Goal: Information Seeking & Learning: Learn about a topic

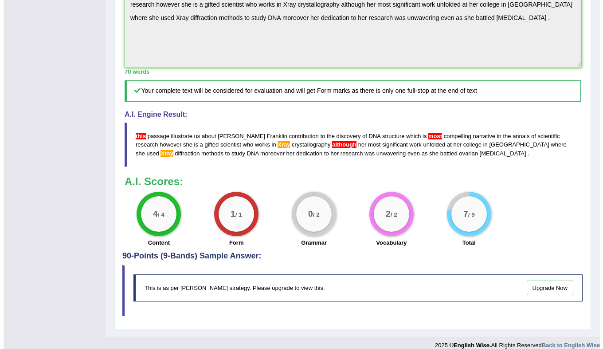
scroll to position [382, 0]
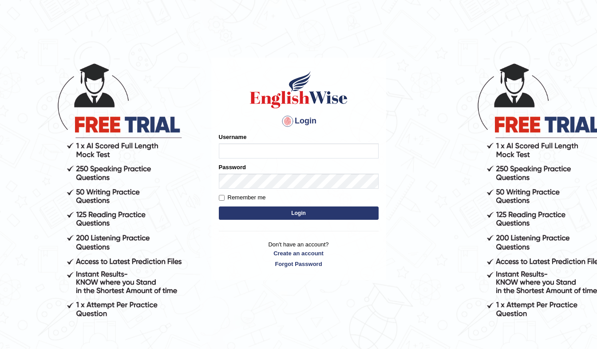
type input "shivansh_27"
click at [276, 212] on button "Login" at bounding box center [299, 212] width 160 height 13
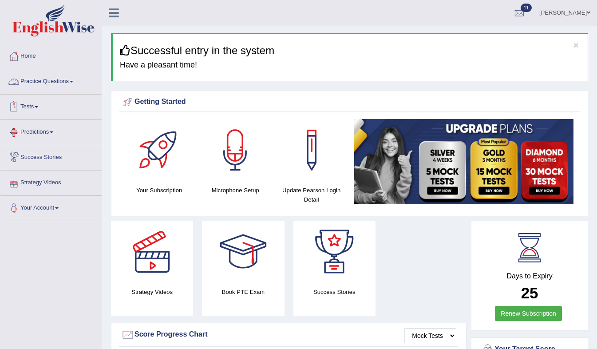
click at [72, 75] on link "Practice Questions" at bounding box center [50, 80] width 101 height 22
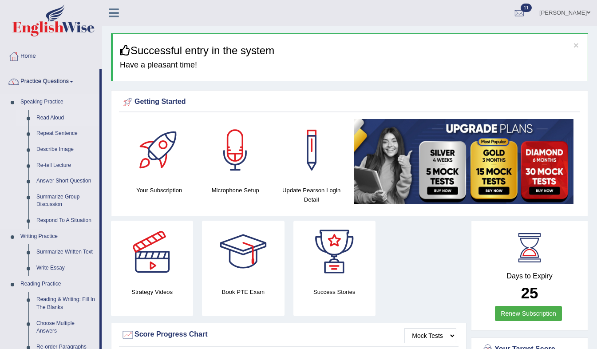
click at [28, 122] on li "Read Aloud" at bounding box center [57, 118] width 83 height 16
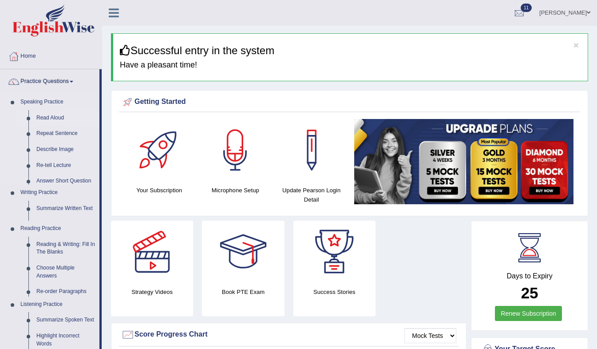
click at [28, 122] on li "Read Aloud" at bounding box center [57, 118] width 83 height 16
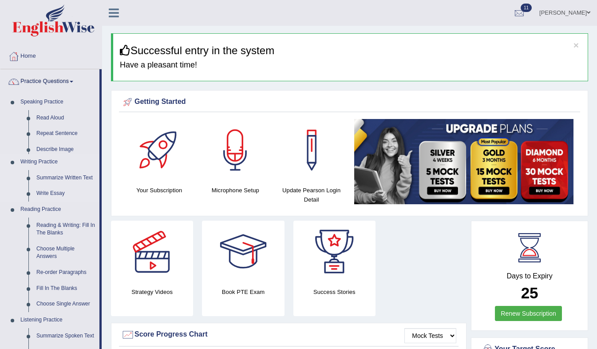
click at [44, 115] on ul "Speaking Practice Read Aloud Repeat Sentence Describe Image Re-tell Lecture Ans…" at bounding box center [49, 293] width 99 height 399
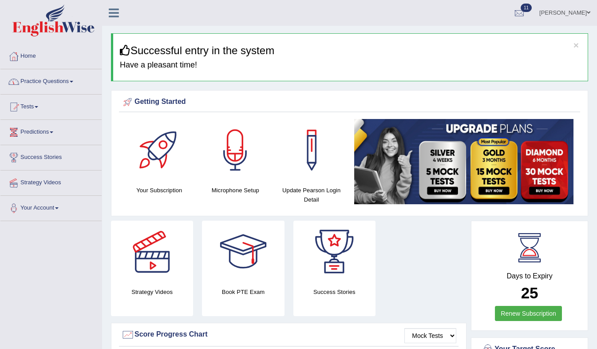
click at [77, 77] on link "Practice Questions" at bounding box center [50, 80] width 101 height 22
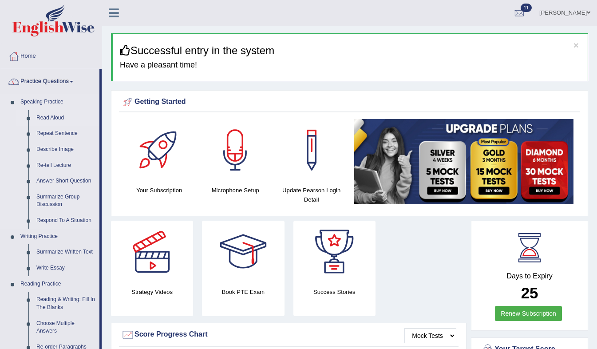
click at [52, 119] on link "Read Aloud" at bounding box center [65, 118] width 67 height 16
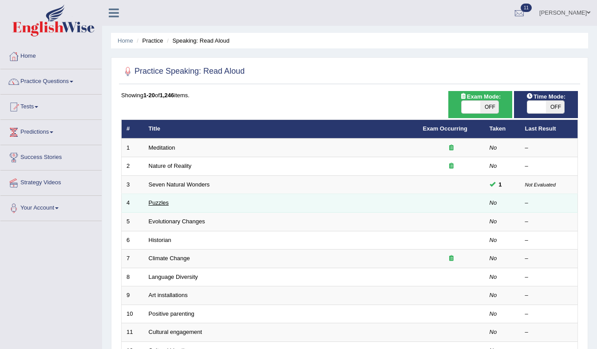
click at [161, 203] on link "Puzzles" at bounding box center [159, 202] width 20 height 7
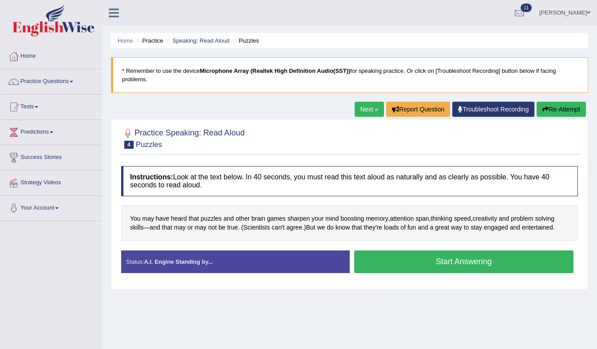
click at [430, 250] on button "Start Answering" at bounding box center [464, 261] width 220 height 23
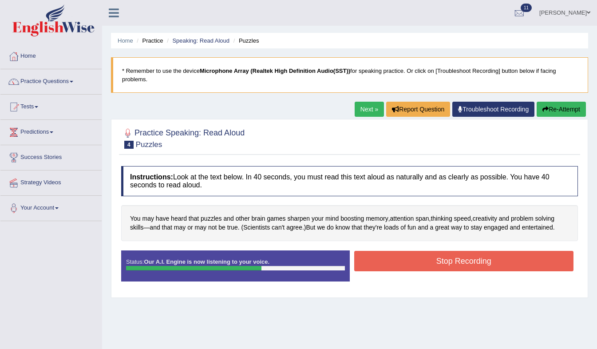
click at [430, 251] on button "Stop Recording" at bounding box center [464, 261] width 220 height 20
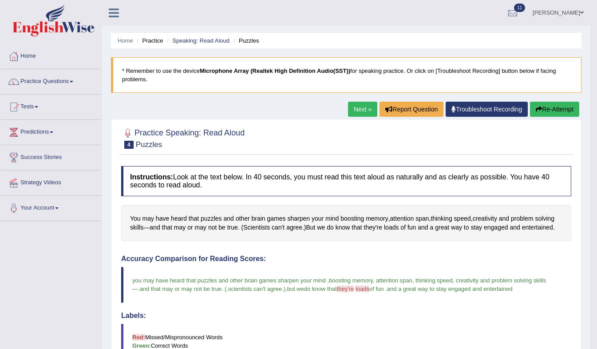
click at [361, 108] on link "Next »" at bounding box center [362, 109] width 29 height 15
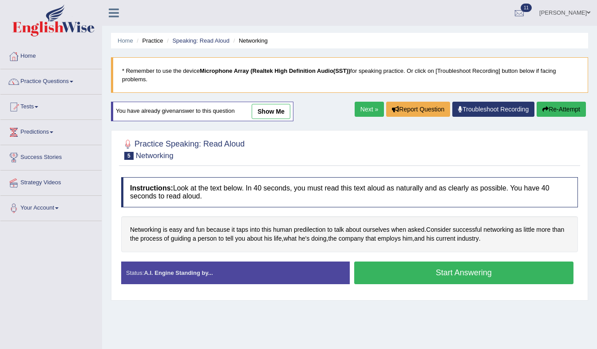
click at [399, 263] on button "Start Answering" at bounding box center [464, 272] width 220 height 23
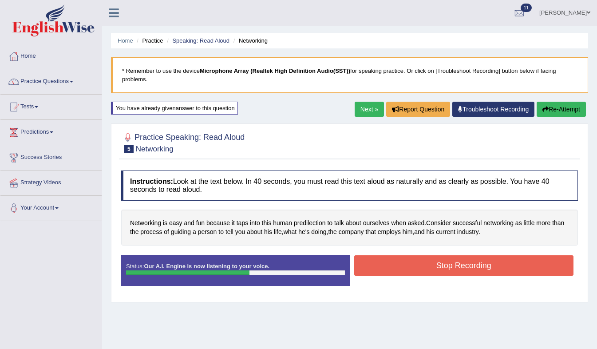
click at [399, 263] on button "Stop Recording" at bounding box center [464, 265] width 220 height 20
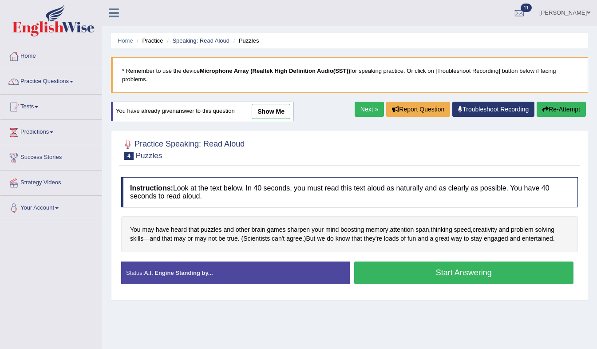
click at [431, 261] on button "Start Answering" at bounding box center [464, 272] width 220 height 23
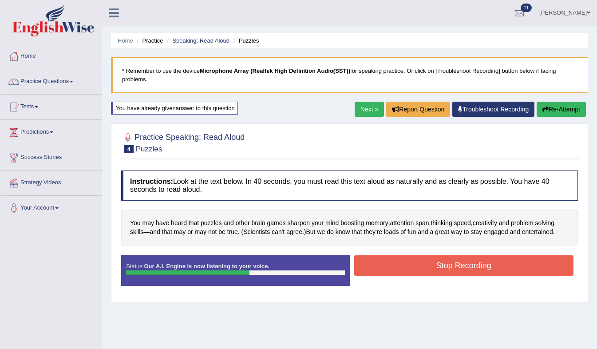
click at [431, 261] on button "Stop Recording" at bounding box center [464, 265] width 220 height 20
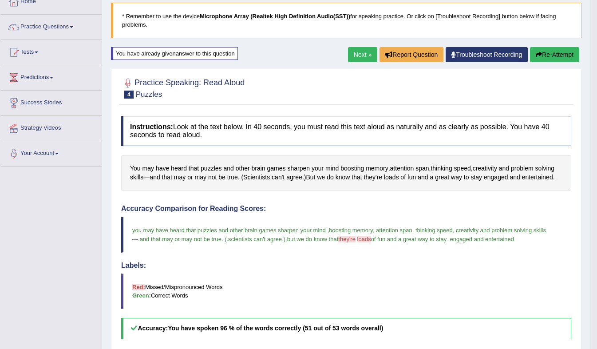
scroll to position [51, 0]
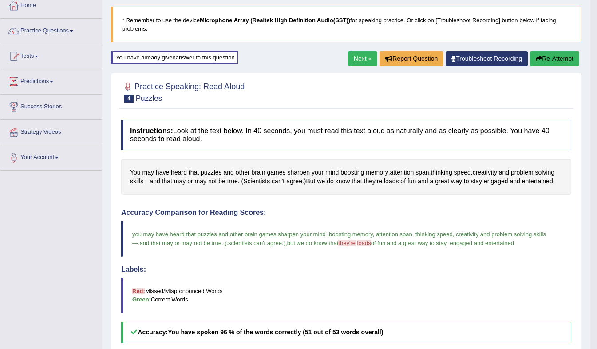
click at [545, 59] on button "Re-Attempt" at bounding box center [554, 58] width 49 height 15
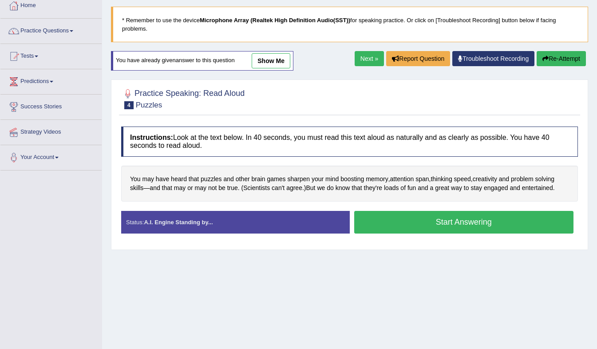
click at [476, 211] on button "Start Answering" at bounding box center [464, 222] width 220 height 23
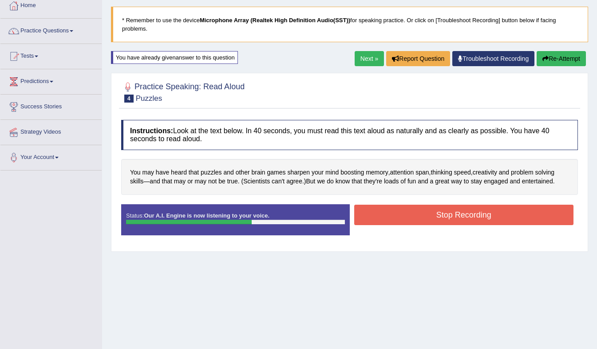
click at [476, 210] on button "Stop Recording" at bounding box center [464, 214] width 220 height 20
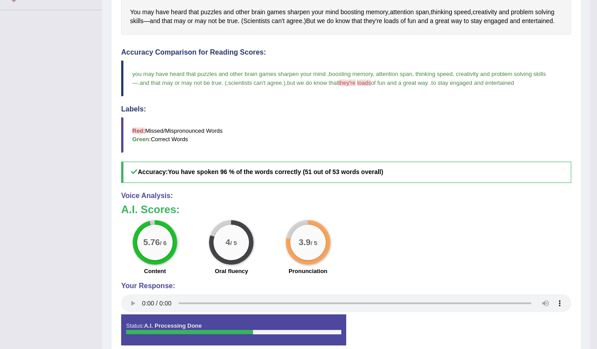
scroll to position [214, 0]
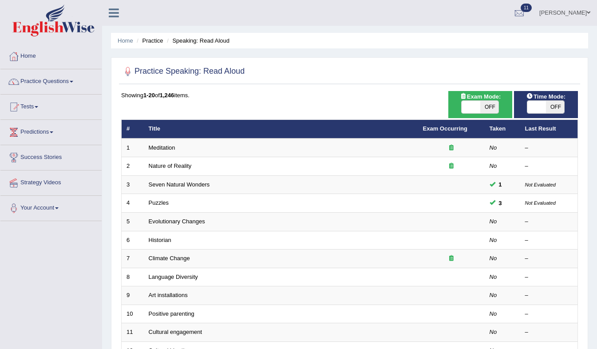
click at [73, 82] on span at bounding box center [72, 82] width 4 height 2
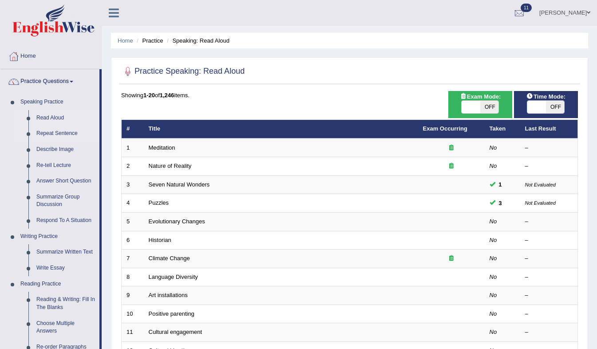
click at [29, 137] on li "Repeat Sentence" at bounding box center [57, 134] width 83 height 16
click at [46, 134] on link "Repeat Sentence" at bounding box center [65, 134] width 67 height 16
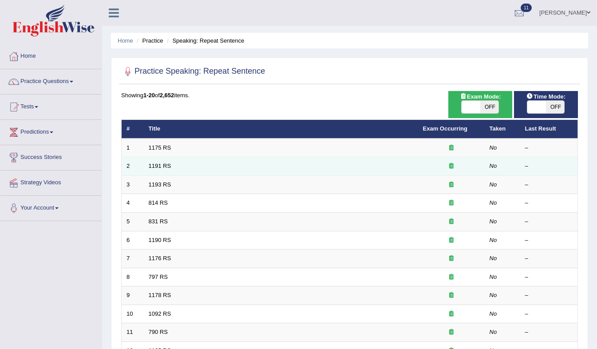
click at [181, 161] on td "1191 RS" at bounding box center [281, 166] width 274 height 19
click at [160, 166] on link "1191 RS" at bounding box center [160, 165] width 23 height 7
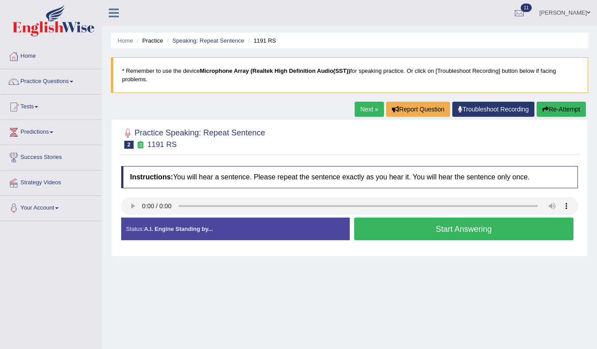
click at [377, 217] on button "Start Answering" at bounding box center [464, 228] width 220 height 23
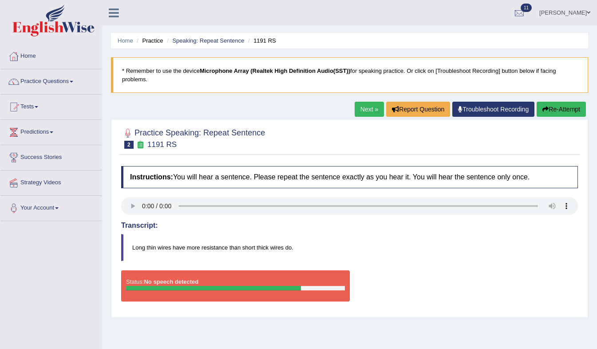
click at [558, 102] on button "Re-Attempt" at bounding box center [560, 109] width 49 height 15
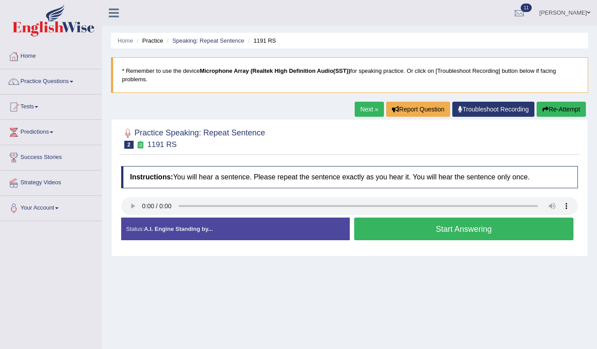
click at [387, 219] on button "Start Answering" at bounding box center [464, 228] width 220 height 23
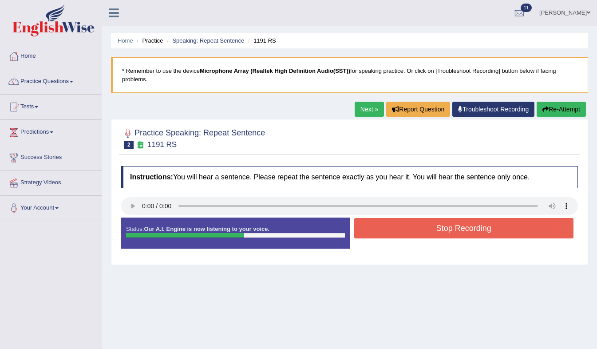
click at [387, 219] on button "Stop Recording" at bounding box center [464, 228] width 220 height 20
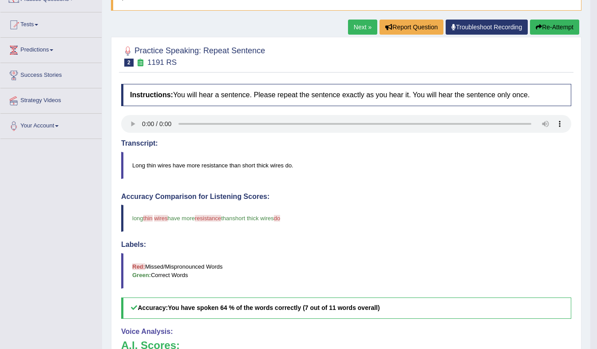
scroll to position [42, 0]
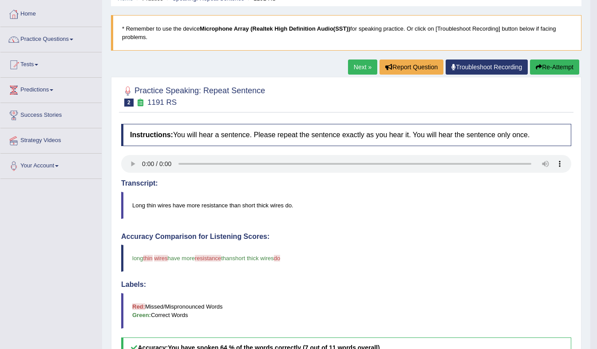
click at [546, 63] on button "Re-Attempt" at bounding box center [554, 66] width 49 height 15
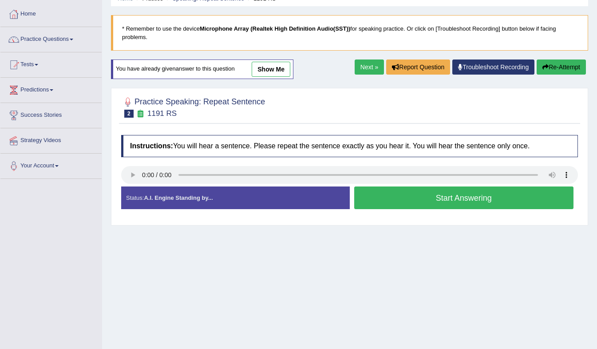
click at [384, 190] on button "Start Answering" at bounding box center [464, 197] width 220 height 23
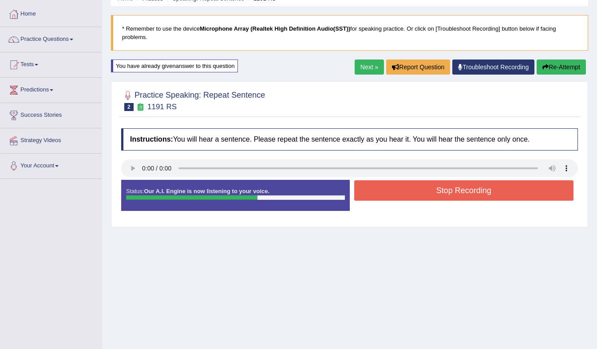
click at [384, 190] on button "Stop Recording" at bounding box center [464, 190] width 220 height 20
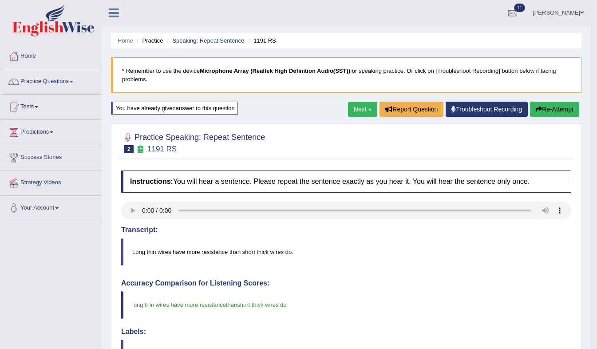
click at [364, 108] on link "Next »" at bounding box center [362, 109] width 29 height 15
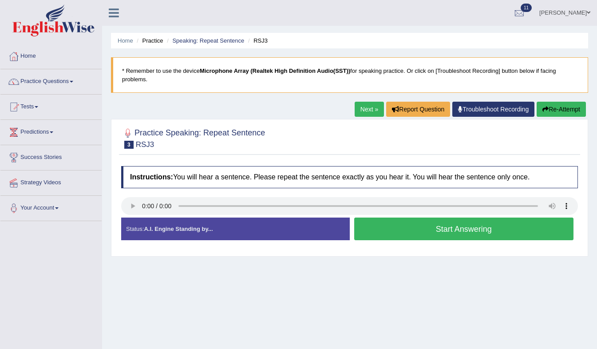
click at [411, 224] on button "Start Answering" at bounding box center [464, 228] width 220 height 23
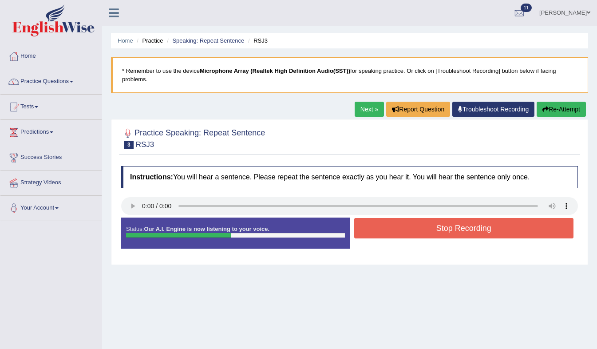
click at [411, 224] on button "Stop Recording" at bounding box center [464, 228] width 220 height 20
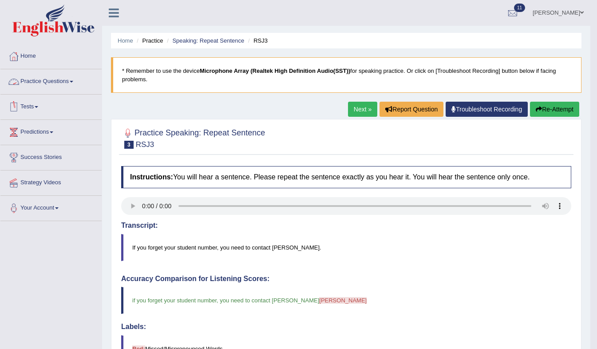
click at [73, 86] on link "Practice Questions" at bounding box center [50, 80] width 101 height 22
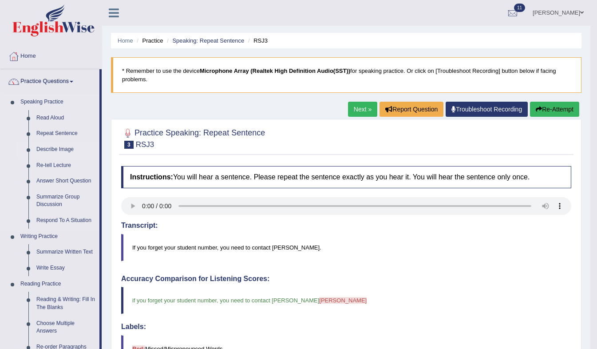
click at [29, 153] on li "Describe Image" at bounding box center [57, 149] width 83 height 16
click at [62, 147] on link "Describe Image" at bounding box center [65, 149] width 67 height 16
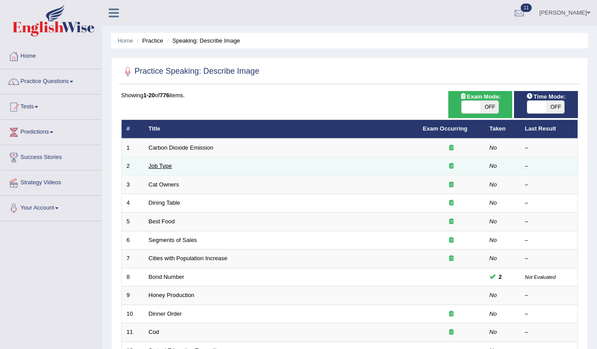
click at [161, 163] on link "Job Type" at bounding box center [161, 165] width 24 height 7
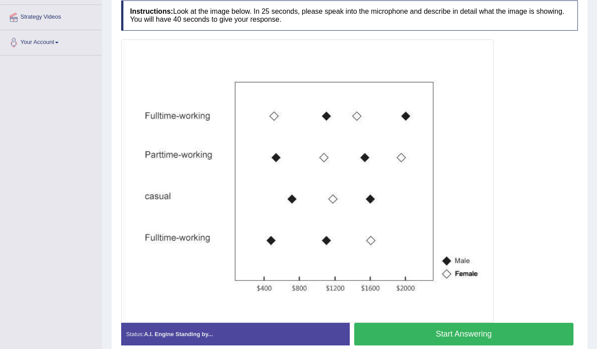
scroll to position [166, 0]
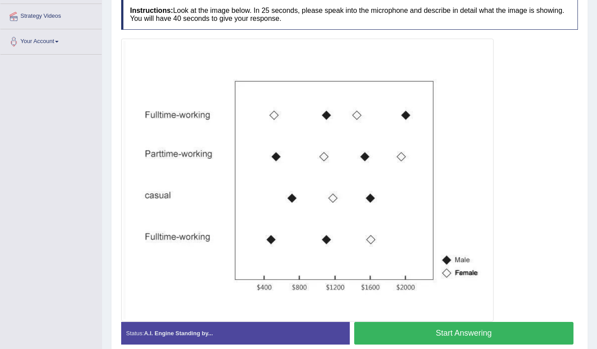
click at [529, 329] on button "Start Answering" at bounding box center [464, 333] width 220 height 23
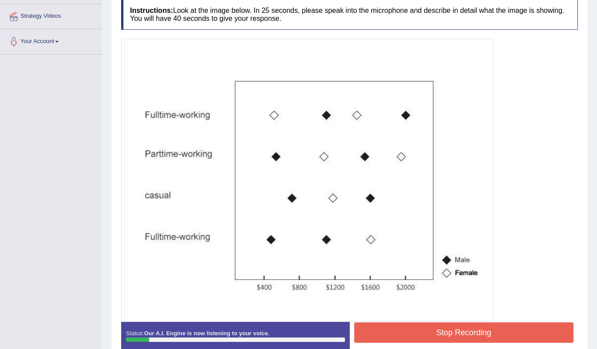
click at [529, 329] on button "Stop Recording" at bounding box center [464, 332] width 220 height 20
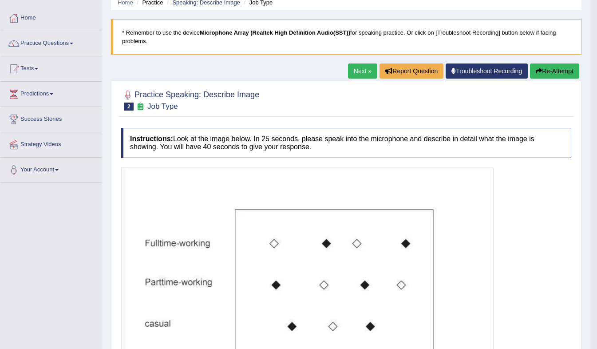
scroll to position [32, 0]
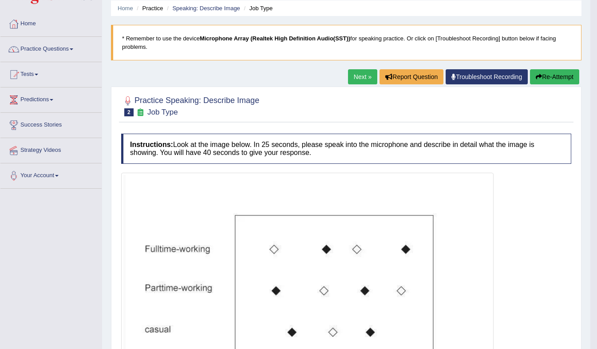
click at [538, 74] on icon "button" at bounding box center [538, 77] width 6 height 6
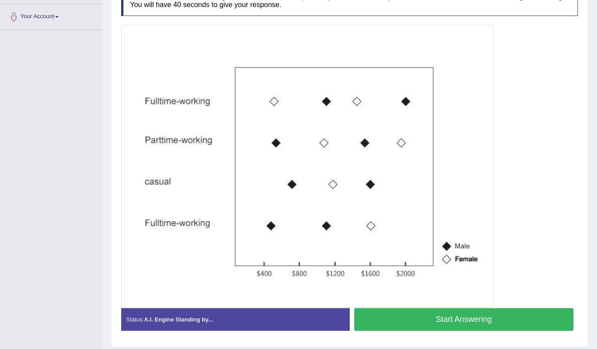
scroll to position [210, 0]
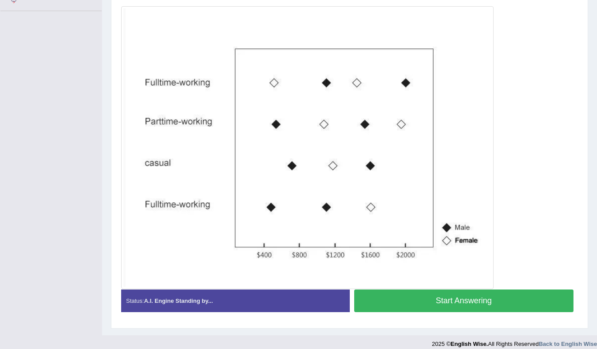
click at [487, 289] on button "Start Answering" at bounding box center [464, 300] width 220 height 23
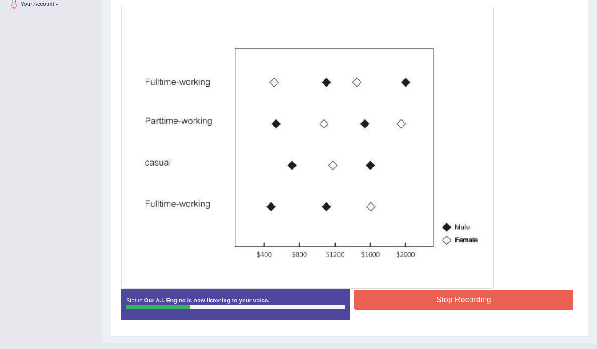
click at [487, 289] on button "Stop Recording" at bounding box center [464, 299] width 220 height 20
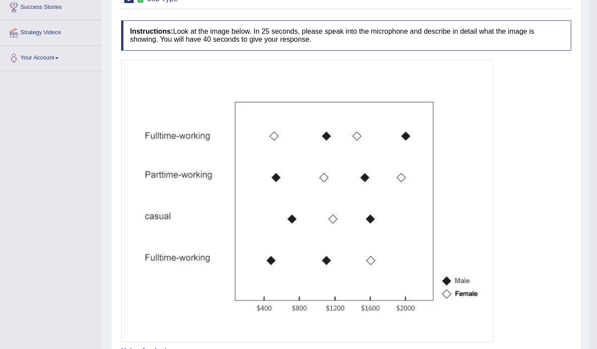
scroll to position [0, 0]
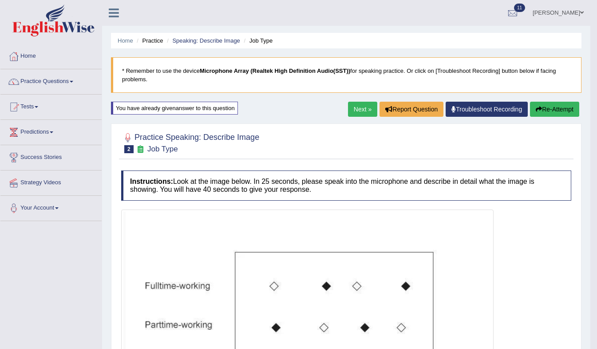
drag, startPoint x: 600, startPoint y: 248, endPoint x: 603, endPoint y: 238, distance: 9.7
click at [596, 238] on html "Toggle navigation Home Practice Questions Speaking Practice Read Aloud Repeat S…" at bounding box center [298, 174] width 597 height 349
click at [562, 111] on button "Re-Attempt" at bounding box center [554, 109] width 49 height 15
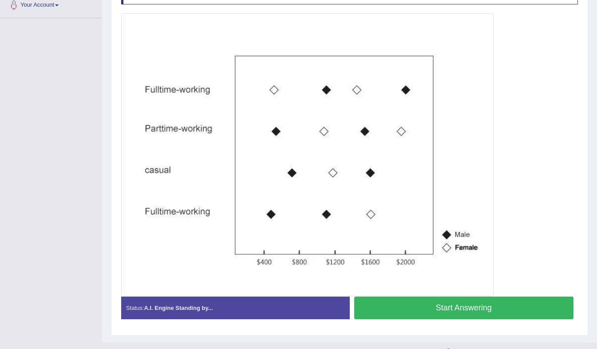
scroll to position [210, 0]
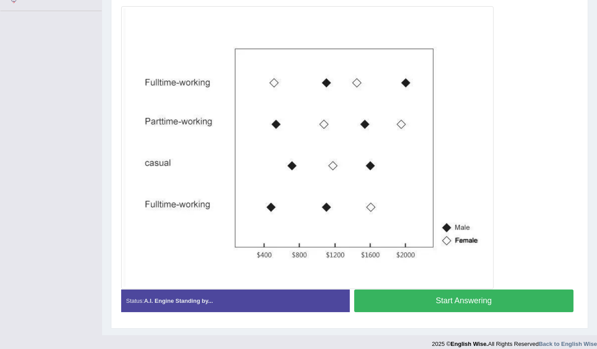
click at [465, 289] on button "Start Answering" at bounding box center [464, 300] width 220 height 23
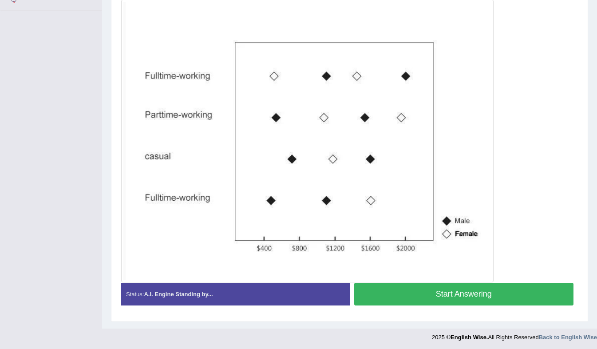
scroll to position [204, 0]
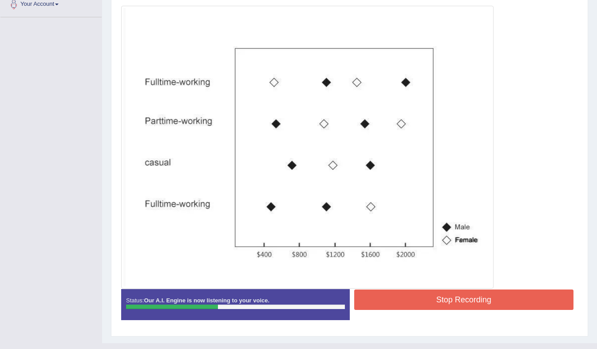
click at [465, 289] on button "Stop Recording" at bounding box center [464, 299] width 220 height 20
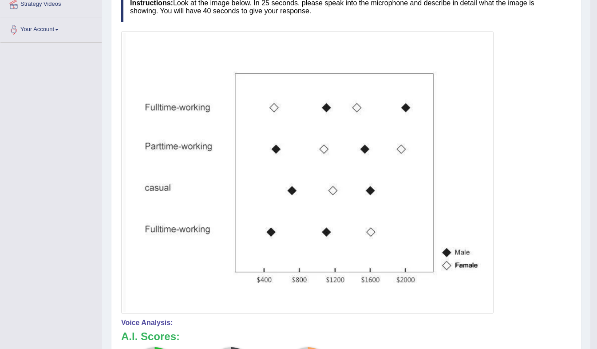
scroll to position [91, 0]
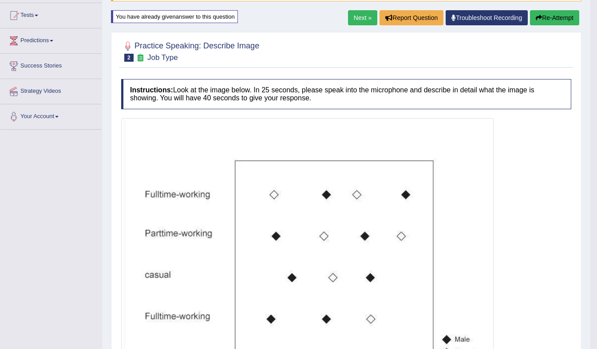
click at [546, 16] on button "Re-Attempt" at bounding box center [554, 17] width 49 height 15
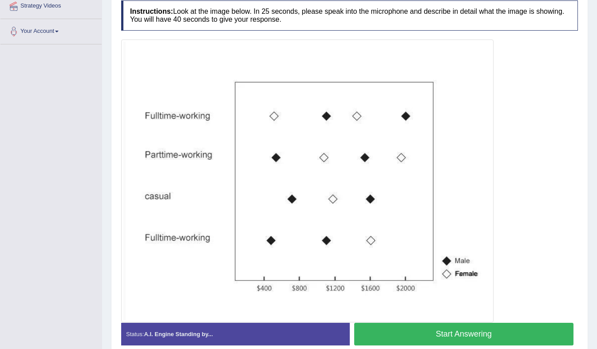
scroll to position [210, 0]
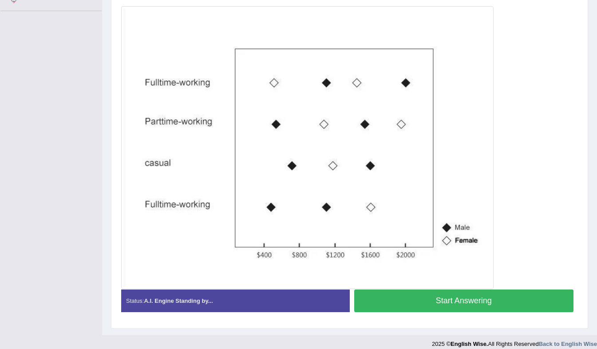
click at [467, 294] on button "Start Answering" at bounding box center [464, 300] width 220 height 23
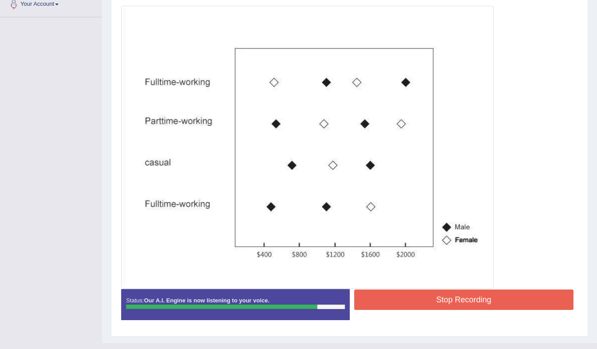
drag, startPoint x: 455, startPoint y: 318, endPoint x: 458, endPoint y: 303, distance: 15.9
click at [458, 303] on div "Status: Our A.I. Engine is now listening to your voice. Start Answering Stop Re…" at bounding box center [349, 309] width 456 height 40
click at [456, 293] on button "Stop Recording" at bounding box center [464, 299] width 220 height 20
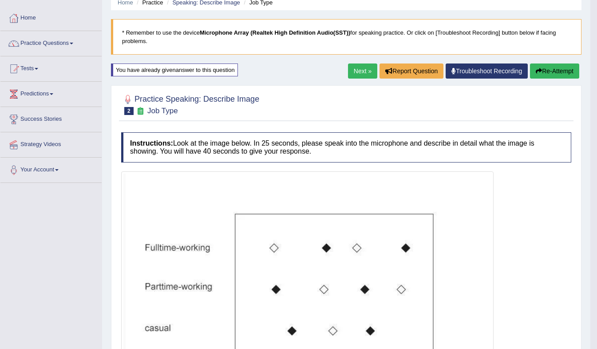
scroll to position [24, 0]
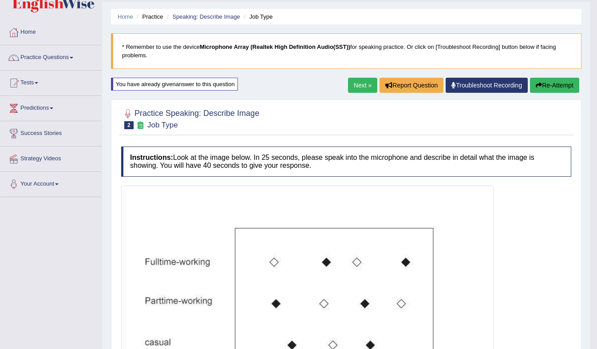
click at [363, 82] on link "Next »" at bounding box center [362, 85] width 29 height 15
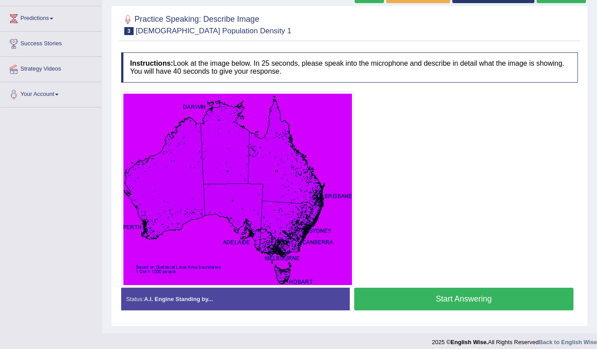
scroll to position [117, 0]
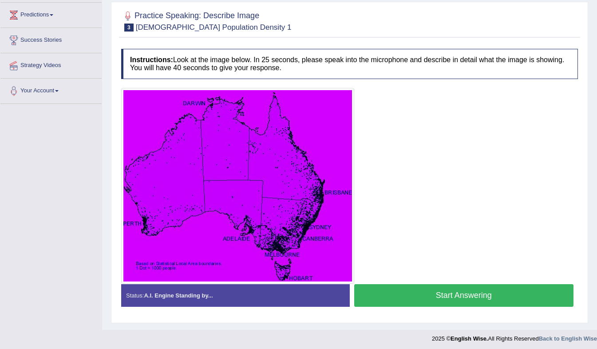
click at [457, 290] on button "Start Answering" at bounding box center [464, 295] width 220 height 23
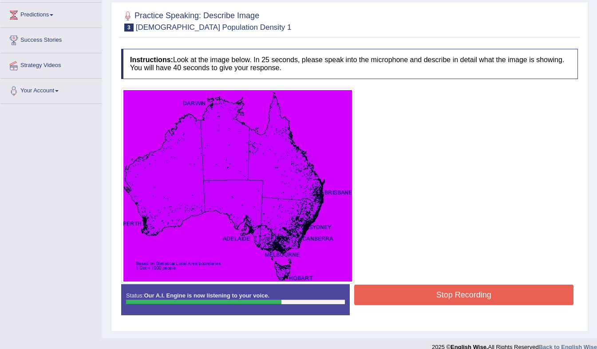
click at [457, 290] on button "Stop Recording" at bounding box center [464, 294] width 220 height 20
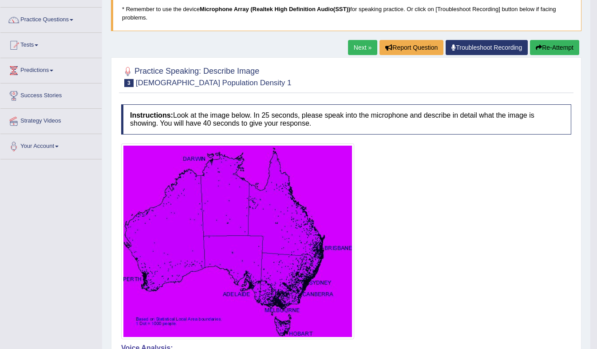
scroll to position [0, 0]
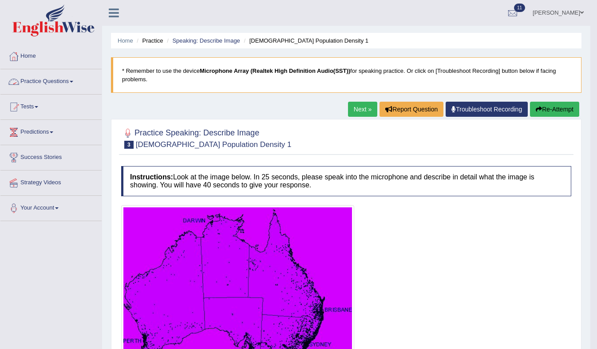
click at [77, 79] on link "Practice Questions" at bounding box center [50, 80] width 101 height 22
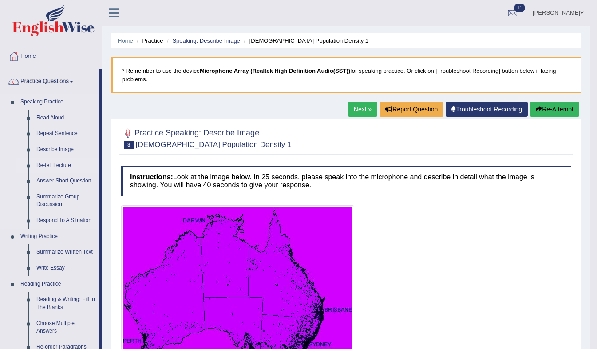
click at [38, 166] on link "Re-tell Lecture" at bounding box center [65, 165] width 67 height 16
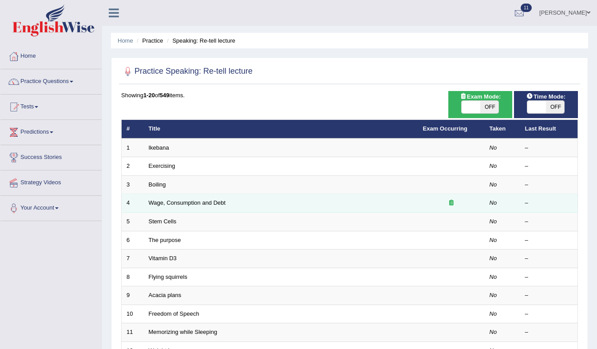
click at [260, 201] on td "Wage, Consumption and Debt" at bounding box center [281, 203] width 274 height 19
click at [207, 202] on link "Wage, Consumption and Debt" at bounding box center [187, 202] width 77 height 7
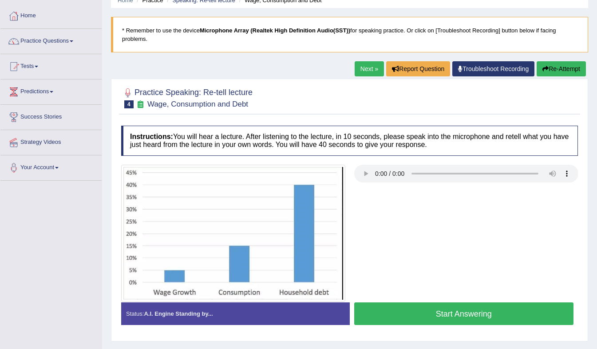
scroll to position [48, 0]
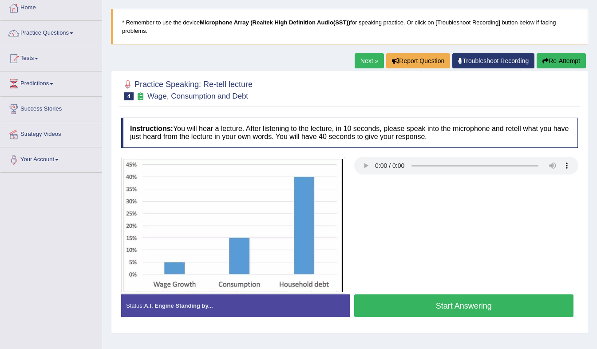
click at [384, 302] on button "Start Answering" at bounding box center [464, 305] width 220 height 23
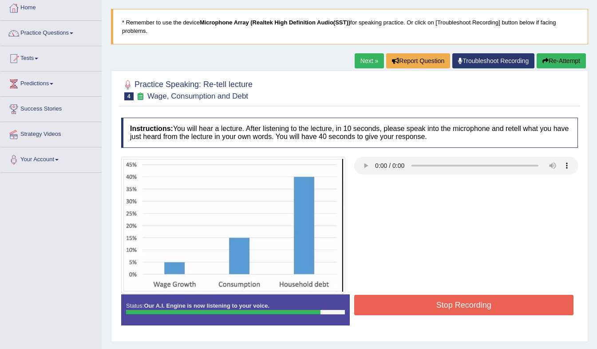
click at [384, 302] on button "Stop Recording" at bounding box center [464, 305] width 220 height 20
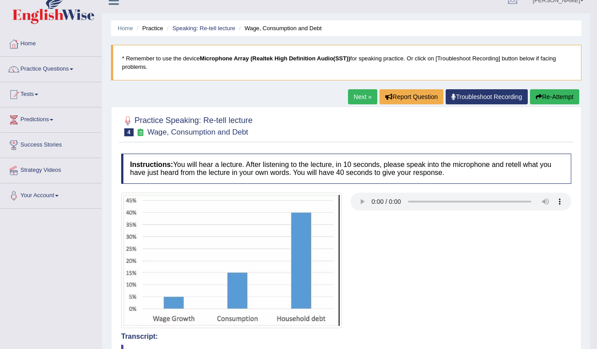
scroll to position [16, 0]
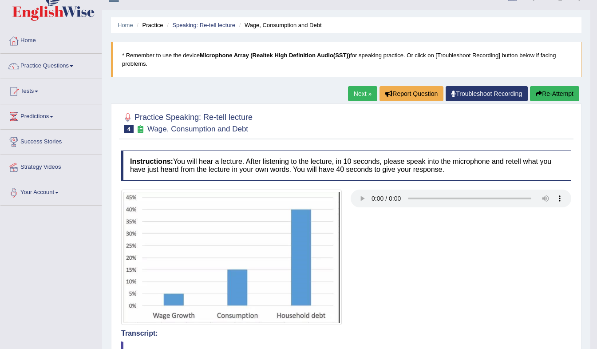
click at [369, 92] on link "Next »" at bounding box center [362, 93] width 29 height 15
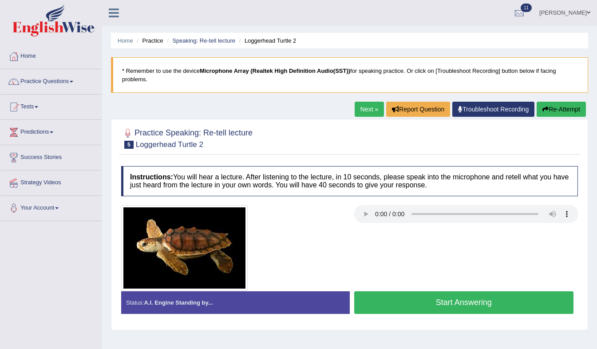
click at [381, 102] on div "Next » Report Question Troubleshoot Recording Re-Attempt" at bounding box center [470, 110] width 233 height 17
click at [373, 102] on link "Next »" at bounding box center [368, 109] width 29 height 15
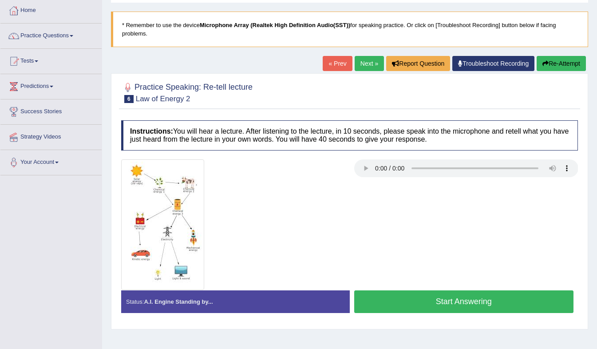
scroll to position [51, 0]
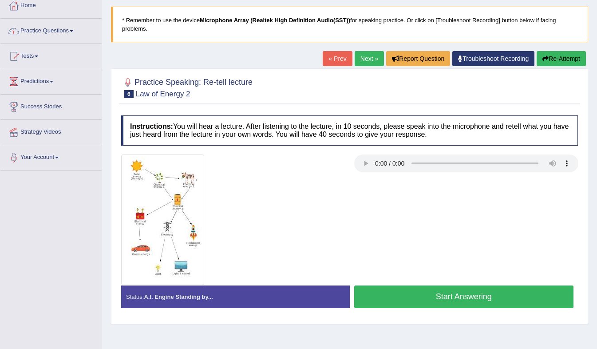
click at [76, 30] on link "Practice Questions" at bounding box center [50, 30] width 101 height 22
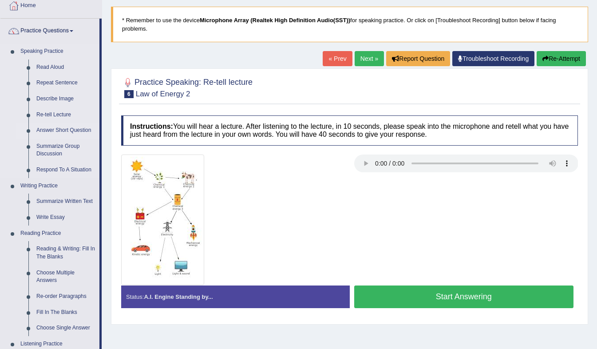
click at [37, 132] on link "Answer Short Question" at bounding box center [65, 130] width 67 height 16
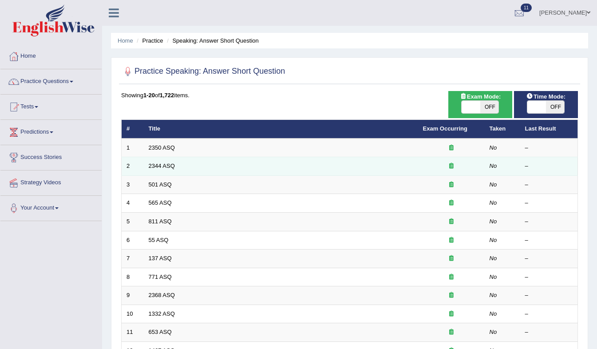
click at [262, 157] on td "2344 ASQ" at bounding box center [281, 166] width 274 height 19
click at [165, 165] on link "2344 ASQ" at bounding box center [162, 165] width 26 height 7
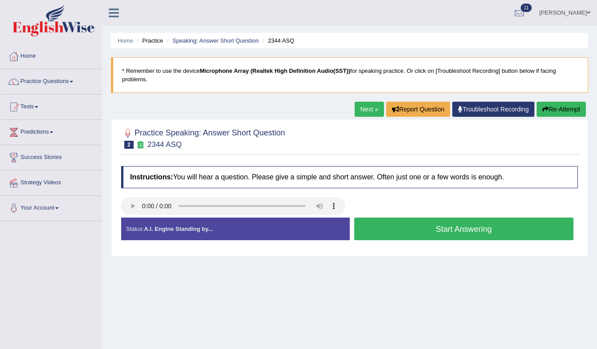
click at [362, 220] on button "Start Answering" at bounding box center [464, 228] width 220 height 23
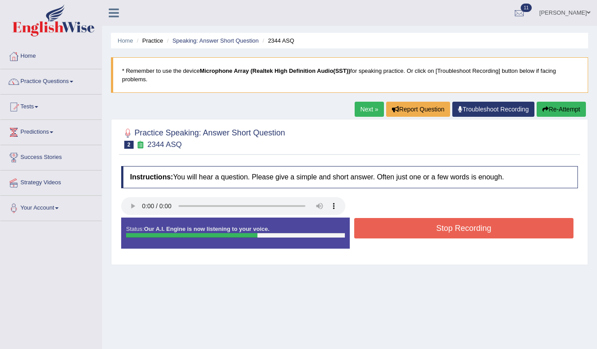
click at [362, 220] on button "Stop Recording" at bounding box center [464, 228] width 220 height 20
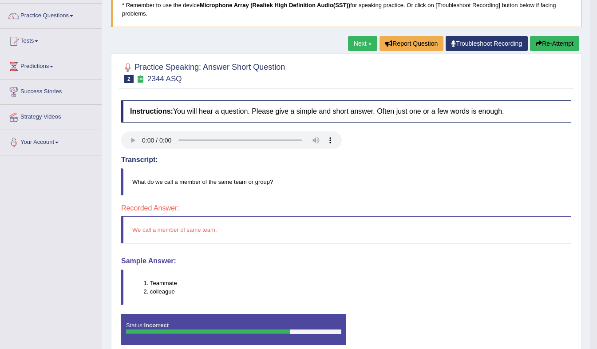
scroll to position [52, 0]
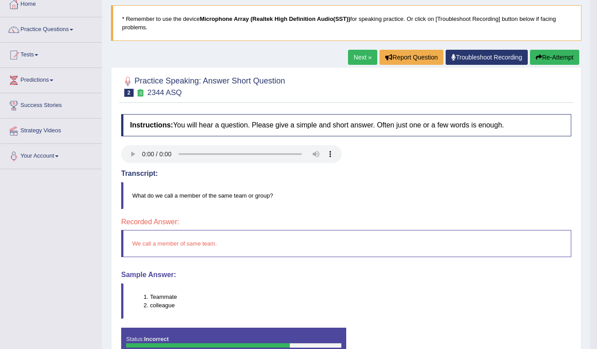
click at [358, 52] on link "Next »" at bounding box center [362, 57] width 29 height 15
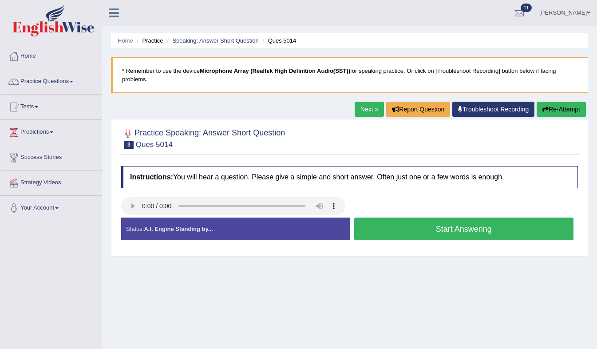
click at [418, 221] on button "Start Answering" at bounding box center [464, 228] width 220 height 23
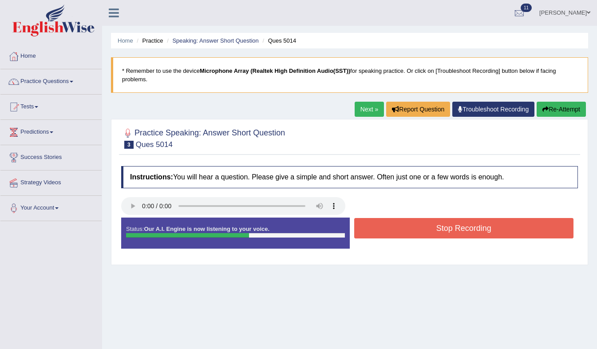
click at [418, 221] on button "Stop Recording" at bounding box center [464, 228] width 220 height 20
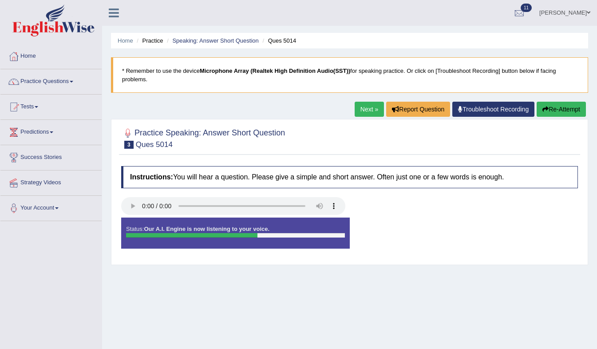
click at [418, 221] on div "Status: Our A.I. Engine is now listening to your voice. Start Answering Stop Re…" at bounding box center [349, 237] width 456 height 40
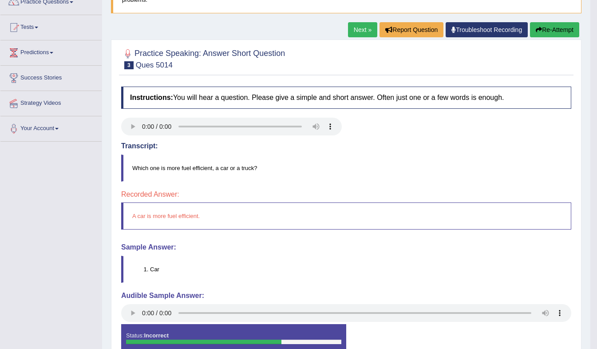
scroll to position [13, 0]
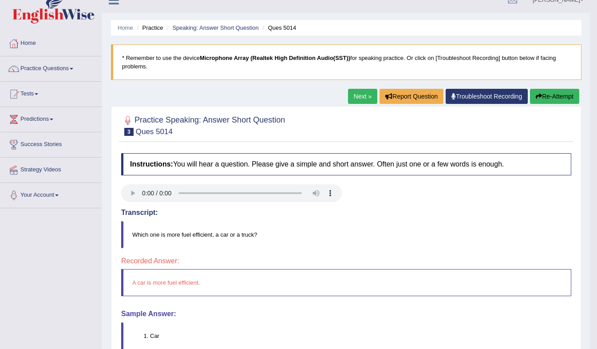
click at [367, 95] on link "Next »" at bounding box center [362, 96] width 29 height 15
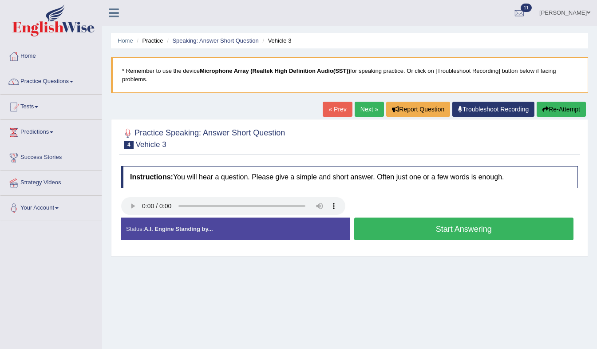
click at [424, 217] on button "Start Answering" at bounding box center [464, 228] width 220 height 23
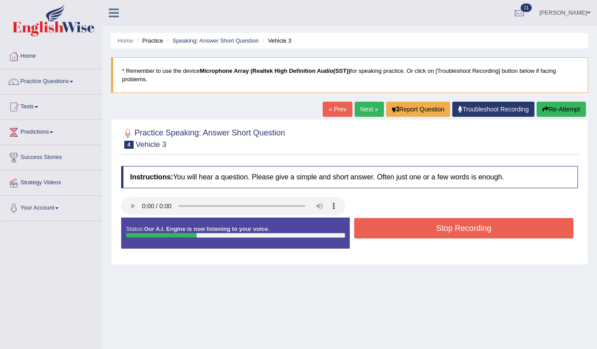
click at [424, 218] on button "Stop Recording" at bounding box center [464, 228] width 220 height 20
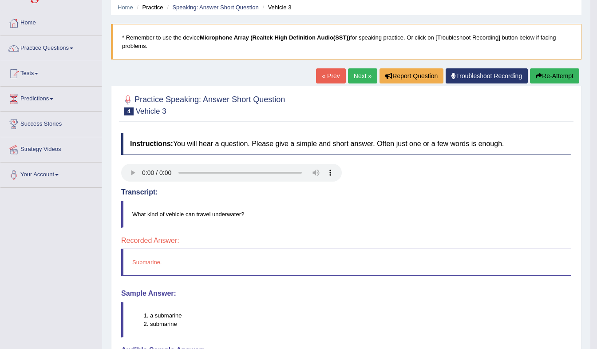
scroll to position [28, 0]
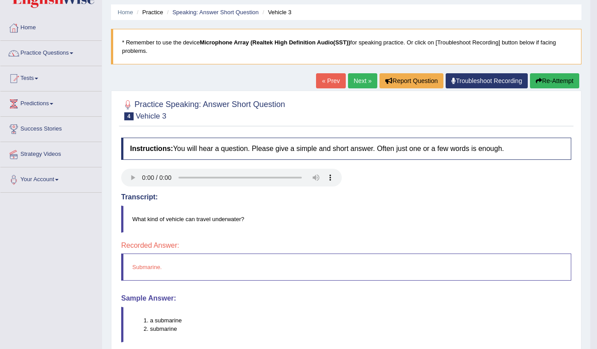
click at [353, 78] on link "Next »" at bounding box center [362, 80] width 29 height 15
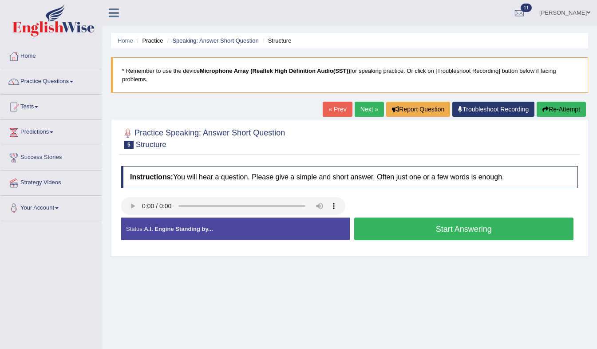
click at [365, 102] on link "Next »" at bounding box center [368, 109] width 29 height 15
click at [397, 219] on button "Start Answering" at bounding box center [464, 228] width 220 height 23
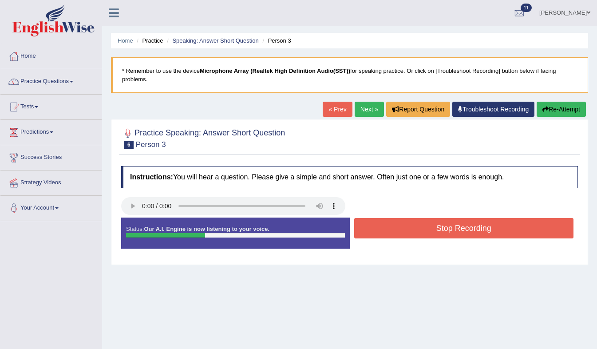
click at [397, 219] on button "Stop Recording" at bounding box center [464, 228] width 220 height 20
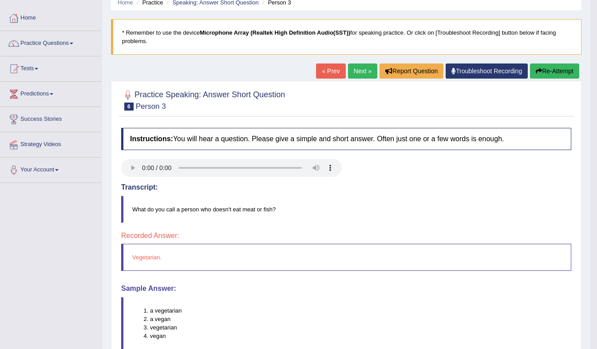
scroll to position [39, 0]
click at [68, 40] on link "Practice Questions" at bounding box center [50, 42] width 101 height 22
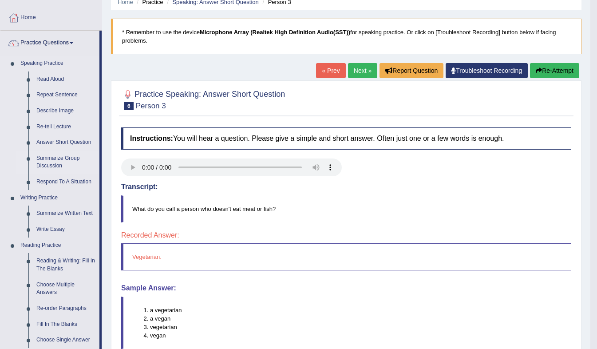
click at [43, 159] on link "Summarize Group Discussion" at bounding box center [65, 162] width 67 height 24
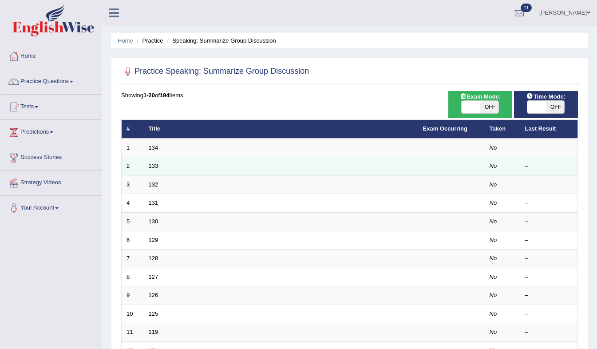
click at [141, 168] on td "2" at bounding box center [133, 166] width 22 height 19
click at [157, 163] on link "133" at bounding box center [154, 165] width 10 height 7
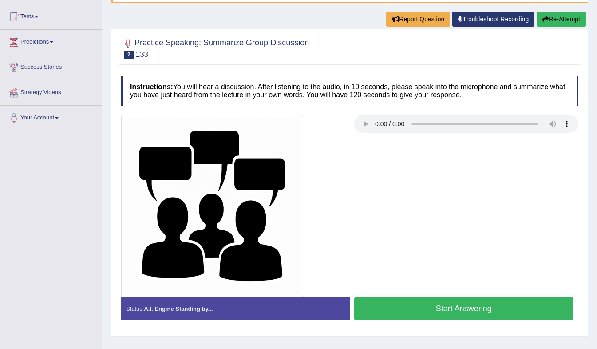
scroll to position [89, 0]
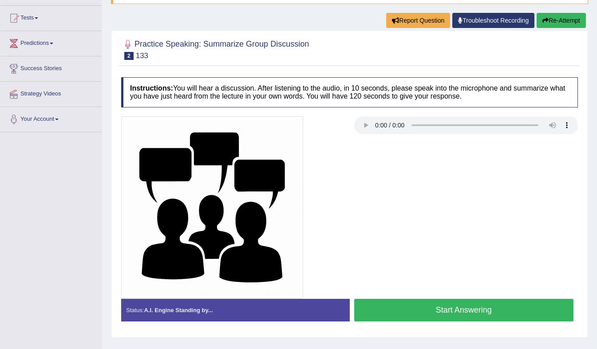
click at [557, 138] on div at bounding box center [349, 207] width 465 height 182
click at [469, 299] on button "Start Answering" at bounding box center [464, 310] width 220 height 23
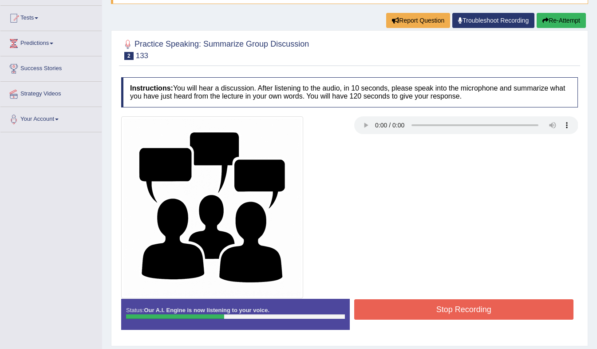
click at [553, 13] on button "Re-Attempt" at bounding box center [560, 20] width 49 height 15
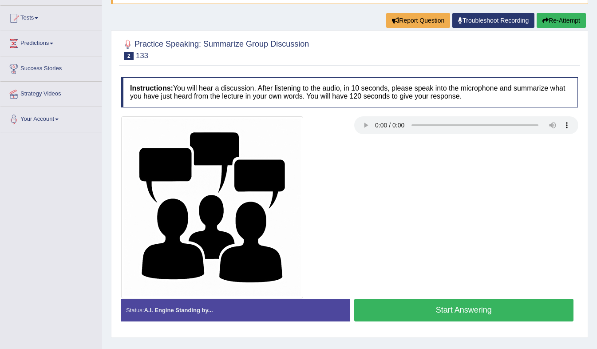
click at [460, 301] on button "Start Answering" at bounding box center [464, 310] width 220 height 23
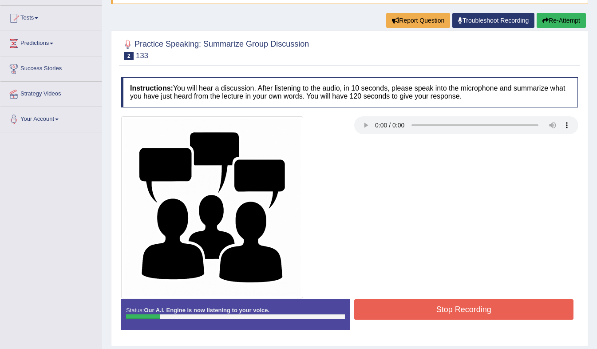
click at [553, 13] on button "Re-Attempt" at bounding box center [560, 20] width 49 height 15
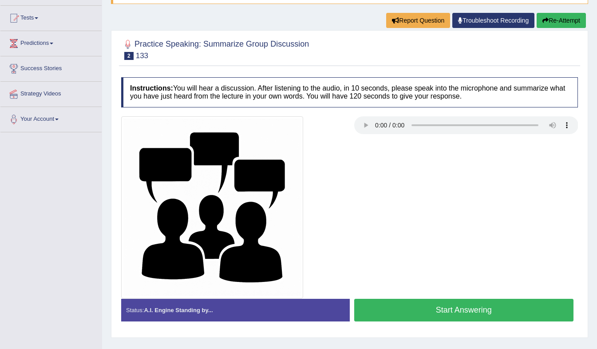
click at [446, 299] on button "Start Answering" at bounding box center [464, 310] width 220 height 23
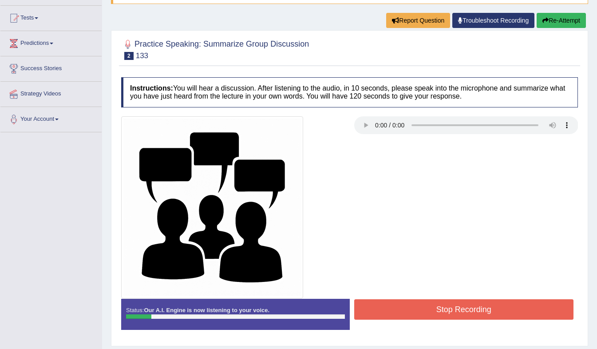
click at [569, 14] on button "Re-Attempt" at bounding box center [560, 20] width 49 height 15
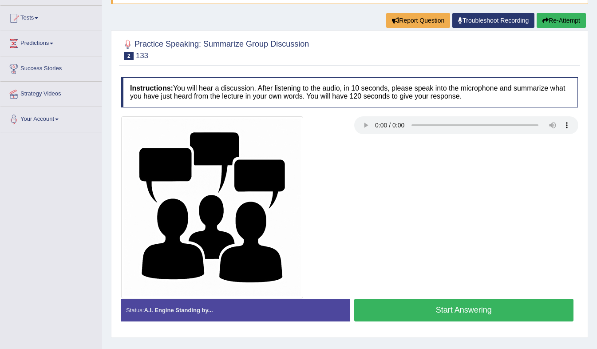
click at [432, 302] on button "Start Answering" at bounding box center [464, 310] width 220 height 23
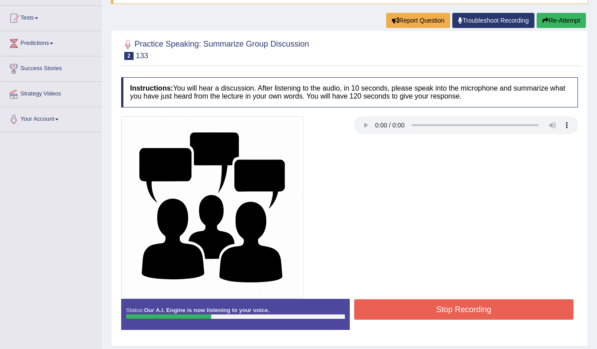
click at [432, 302] on button "Stop Recording" at bounding box center [464, 309] width 220 height 20
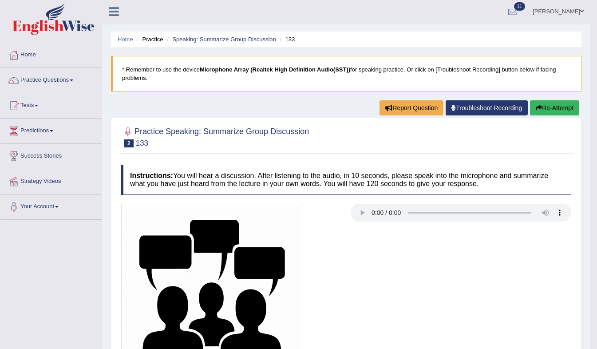
scroll to position [3, 0]
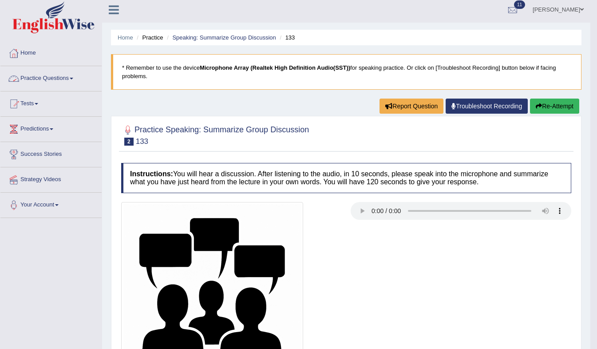
click at [74, 80] on link "Practice Questions" at bounding box center [50, 77] width 101 height 22
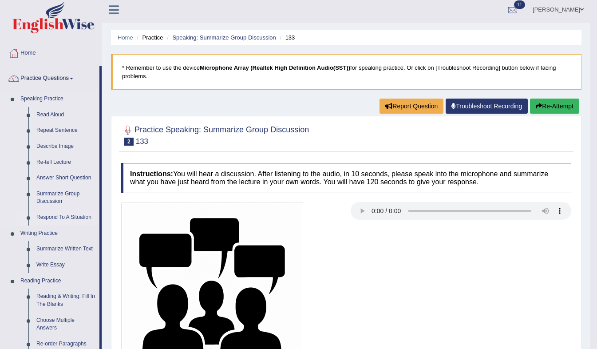
click at [39, 219] on link "Respond To A Situation" at bounding box center [65, 217] width 67 height 16
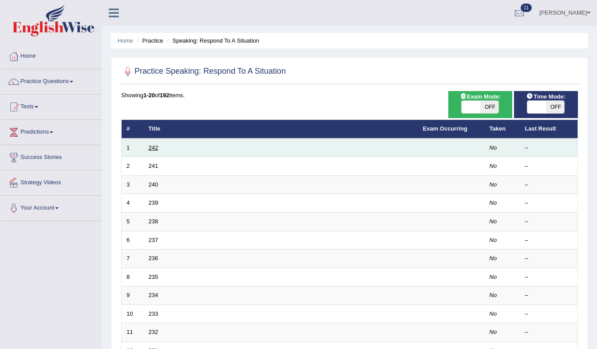
click at [157, 151] on link "242" at bounding box center [154, 147] width 10 height 7
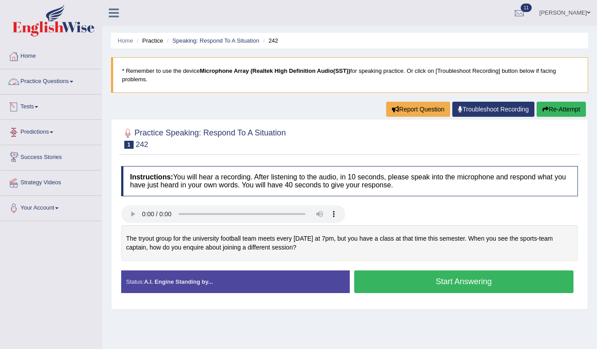
click at [75, 84] on link "Practice Questions" at bounding box center [50, 80] width 101 height 22
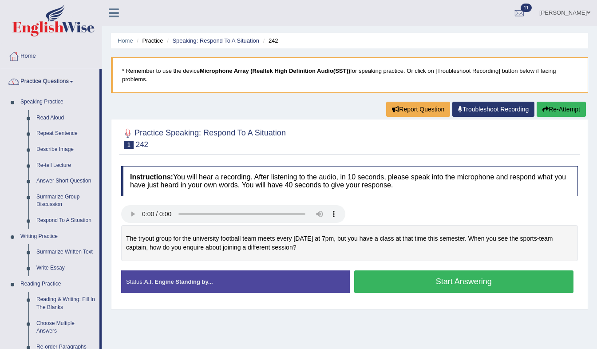
click at [75, 84] on link "Practice Questions" at bounding box center [49, 80] width 99 height 22
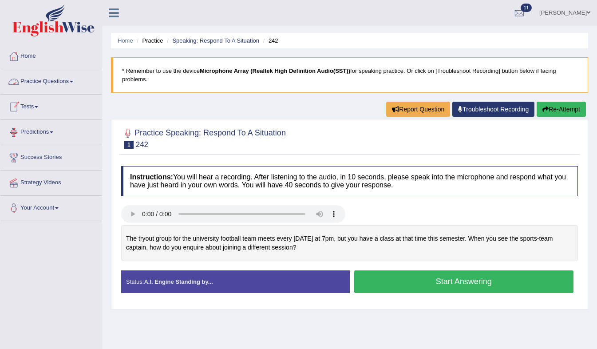
click at [72, 78] on link "Practice Questions" at bounding box center [50, 80] width 101 height 22
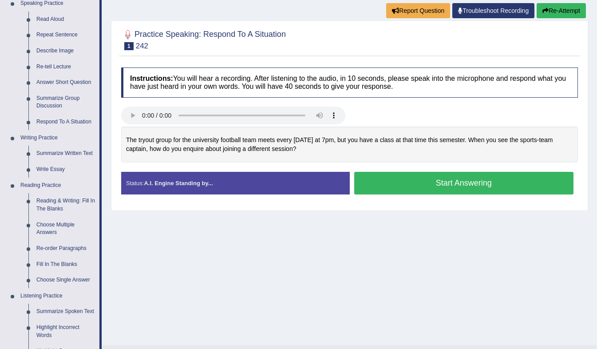
scroll to position [126, 0]
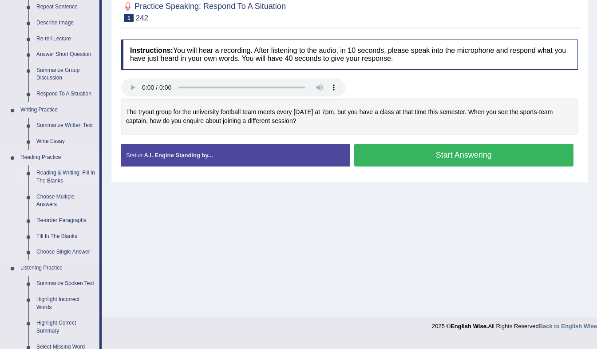
click at [47, 175] on link "Reading & Writing: Fill In The Blanks" at bounding box center [65, 177] width 67 height 24
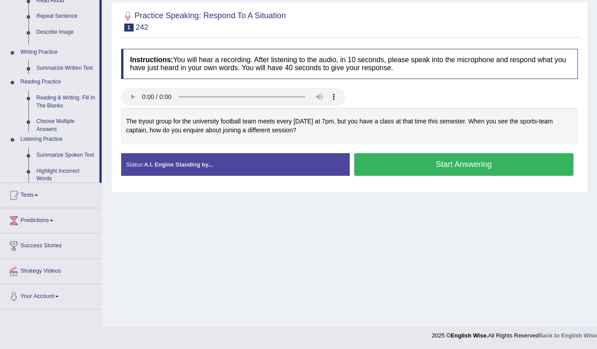
scroll to position [117, 0]
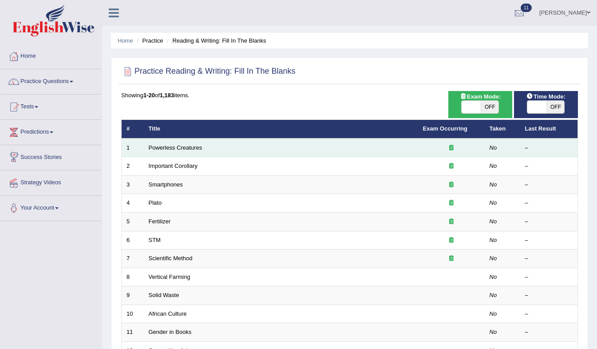
click at [165, 153] on td "Powerless Creatures" at bounding box center [281, 147] width 274 height 19
drag, startPoint x: 165, startPoint y: 153, endPoint x: 165, endPoint y: 147, distance: 5.8
click at [165, 147] on link "Powerless Creatures" at bounding box center [176, 147] width 54 height 7
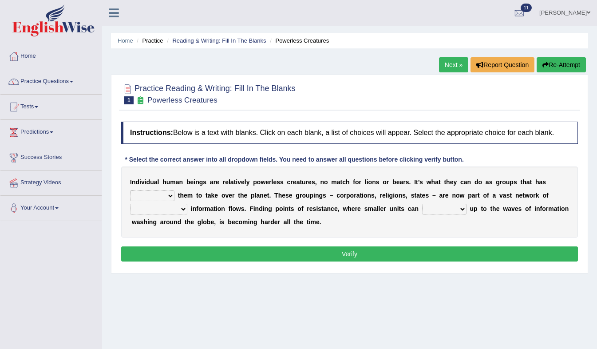
click at [256, 228] on div "I n d i v i d u a l h u m a n b e i n g s a r e r e l a t i v e l y p o w e r l…" at bounding box center [349, 201] width 456 height 71
click at [174, 190] on select "enabled contended embodied conjured" at bounding box center [152, 195] width 44 height 11
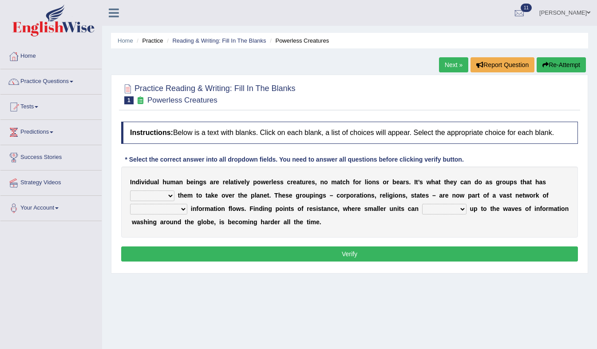
click at [174, 190] on select "enabled contended embodied conjured" at bounding box center [152, 195] width 44 height 11
click at [187, 204] on select "interconnected overlapping fastened exploited" at bounding box center [158, 209] width 57 height 11
click at [508, 103] on div at bounding box center [349, 93] width 456 height 27
click at [174, 190] on select "enabled contended embodied conjured" at bounding box center [152, 195] width 44 height 11
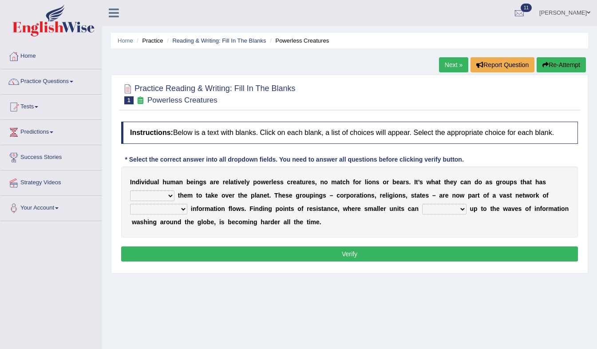
select select "enabled"
click at [174, 190] on select "enabled contended embodied conjured" at bounding box center [152, 195] width 44 height 11
click at [187, 204] on select "interconnected overlapping fastened exploited" at bounding box center [158, 209] width 57 height 11
select select "fastened"
click at [187, 204] on select "interconnected overlapping fastened exploited" at bounding box center [158, 209] width 57 height 11
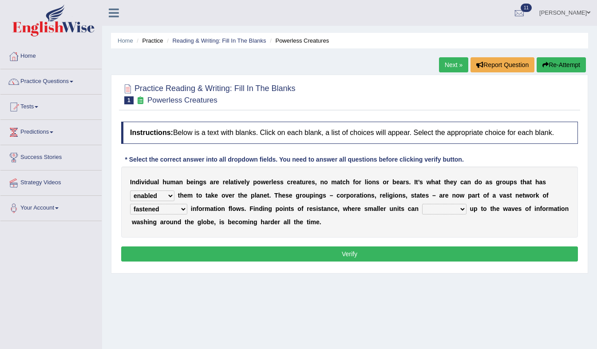
click at [422, 210] on select "stand raise hail pump" at bounding box center [444, 209] width 44 height 11
select select "hail"
click at [422, 204] on select "stand raise hail pump" at bounding box center [444, 209] width 44 height 11
click at [388, 254] on button "Verify" at bounding box center [349, 253] width 456 height 15
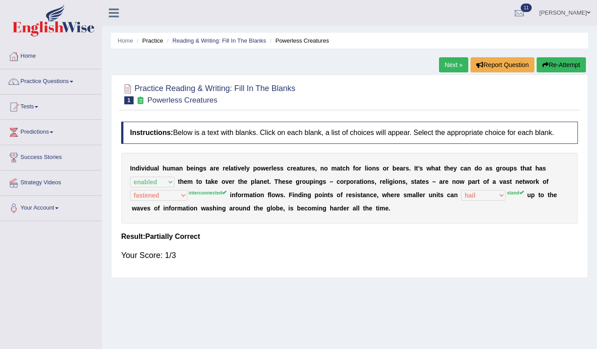
click at [461, 68] on link "Next »" at bounding box center [453, 64] width 29 height 15
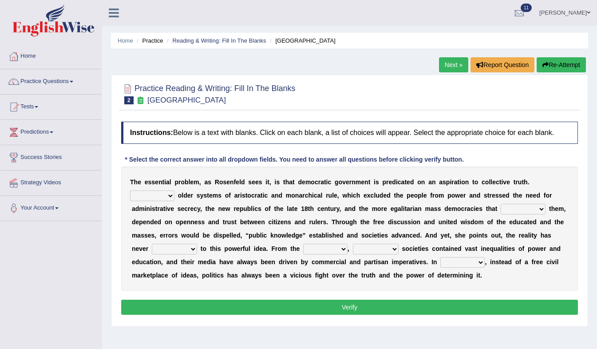
click at [174, 190] on select "Like Unlike Likely Safely" at bounding box center [152, 195] width 44 height 11
select select "Like"
click at [174, 190] on select "Like Unlike Likely Safely" at bounding box center [152, 195] width 44 height 11
click at [500, 207] on select "readed grated succeeded printed" at bounding box center [522, 209] width 45 height 11
select select "printed"
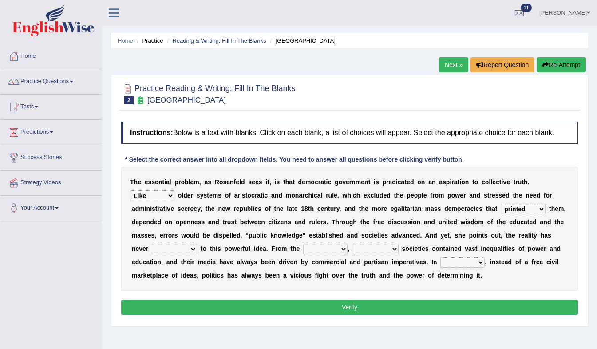
click at [500, 204] on select "readed grated succeeded printed" at bounding box center [522, 209] width 45 height 11
click at [500, 209] on select "readed grated succeeded printed" at bounding box center [522, 209] width 45 height 11
click at [67, 82] on link "Practice Questions" at bounding box center [50, 80] width 101 height 22
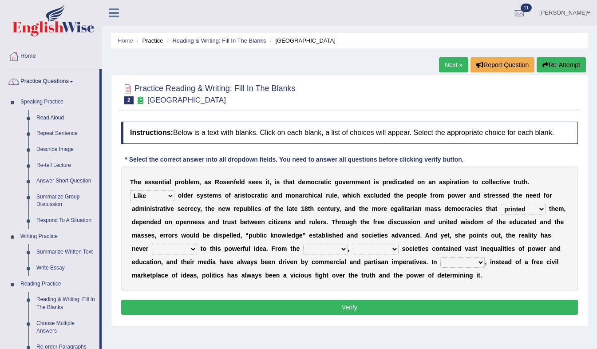
click at [197, 244] on select "saved up stood up brought up lived up" at bounding box center [174, 249] width 45 height 11
select select "lived up"
click at [197, 244] on select "saved up stood up brought up lived up" at bounding box center [174, 249] width 45 height 11
click at [303, 249] on select "outset ranged stood caught" at bounding box center [325, 249] width 44 height 11
click at [353, 247] on select "freedom democratic media stilled" at bounding box center [376, 249] width 46 height 11
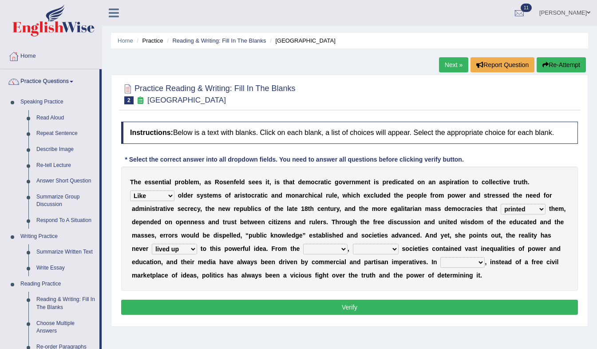
click at [353, 246] on select "freedom democratic media stilled" at bounding box center [376, 249] width 46 height 11
click at [353, 244] on select "freedom democratic media stilled" at bounding box center [376, 249] width 46 height 11
drag, startPoint x: 188, startPoint y: 290, endPoint x: 215, endPoint y: 251, distance: 46.5
click at [215, 251] on div "T h e e s s e n t i a l p r o b l e m , a s R o s e n f e l d s e e s i t , i s…" at bounding box center [349, 228] width 456 height 124
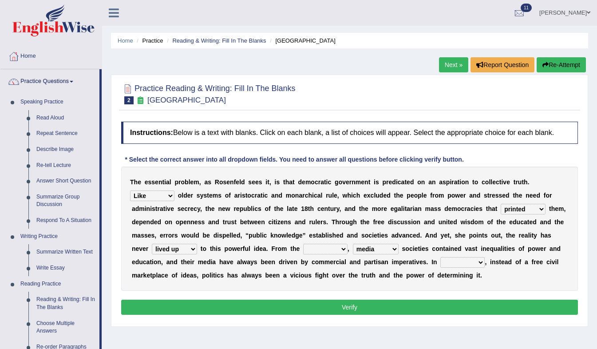
click at [353, 251] on select "freedom democratic media stilled" at bounding box center [376, 249] width 46 height 11
select select "democratic"
click at [353, 244] on select "freedom democratic media stilled" at bounding box center [376, 249] width 46 height 11
click at [303, 250] on select "outset ranged stood caught" at bounding box center [325, 249] width 44 height 11
select select "ranged"
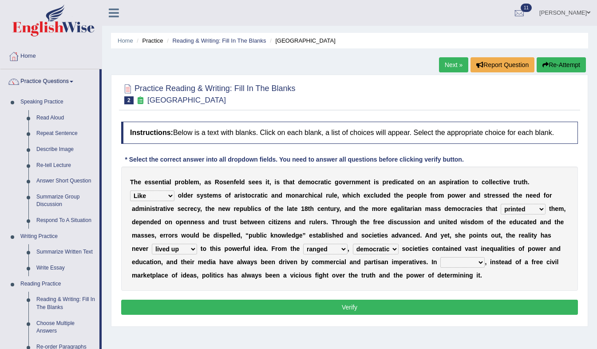
click at [303, 244] on select "outset ranged stood caught" at bounding box center [325, 249] width 44 height 11
click at [440, 264] on select "power practice ideas fought" at bounding box center [462, 262] width 44 height 11
select select "power"
click at [440, 257] on select "power practice ideas fought" at bounding box center [462, 262] width 44 height 11
click at [315, 307] on button "Verify" at bounding box center [349, 306] width 456 height 15
